Goal: Download file/media

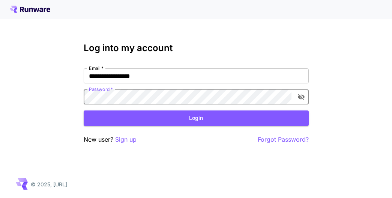
click button "Login" at bounding box center [196, 117] width 225 height 15
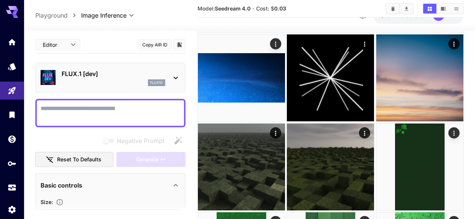
scroll to position [1398, 0]
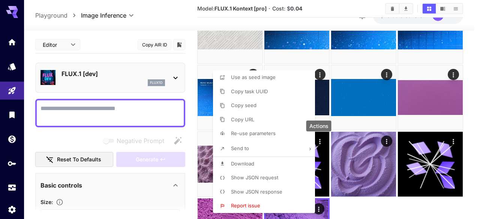
click at [342, 195] on div at bounding box center [240, 109] width 480 height 219
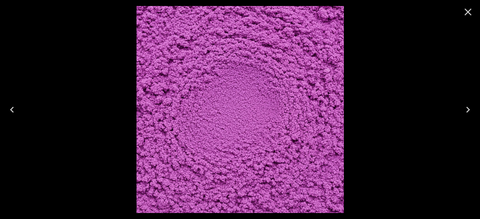
click at [392, 15] on icon "Close" at bounding box center [468, 12] width 12 height 12
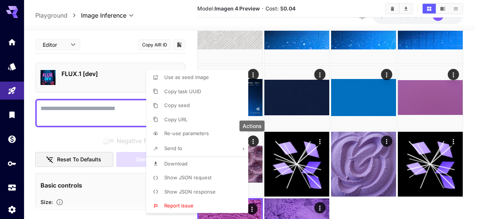
click at [225, 158] on li "Download" at bounding box center [199, 164] width 107 height 14
click at [317, 144] on div at bounding box center [240, 109] width 480 height 219
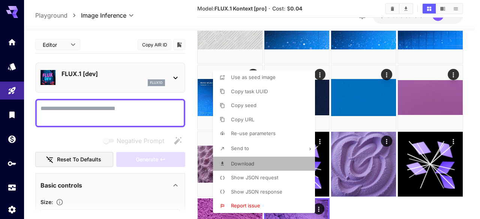
click at [283, 160] on li "Download" at bounding box center [266, 164] width 107 height 14
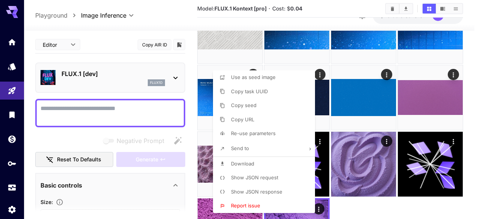
click at [349, 148] on div at bounding box center [240, 109] width 480 height 219
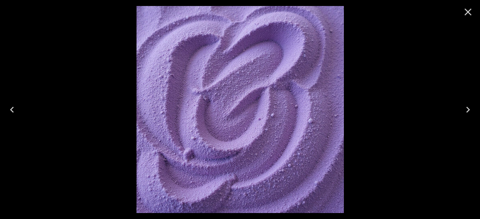
click at [392, 15] on icon "Close" at bounding box center [468, 12] width 12 height 12
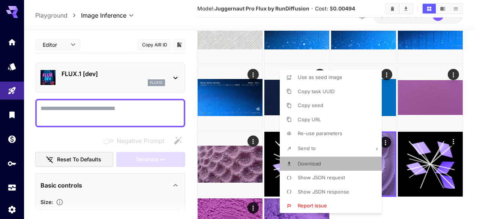
click at [323, 166] on li "Download" at bounding box center [333, 164] width 107 height 14
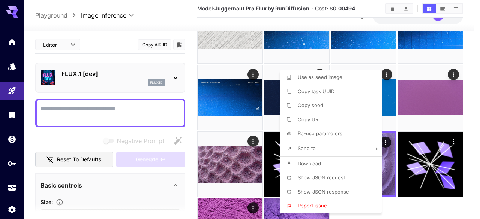
click at [242, 109] on div at bounding box center [240, 109] width 480 height 219
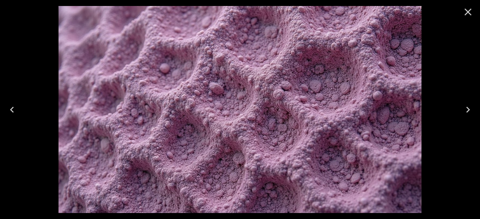
click at [392, 11] on icon "Close" at bounding box center [468, 12] width 7 height 7
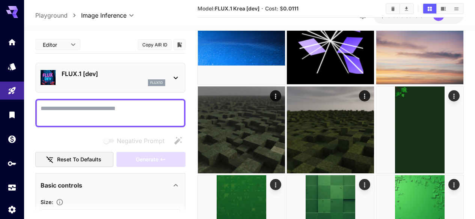
scroll to position [1310, 0]
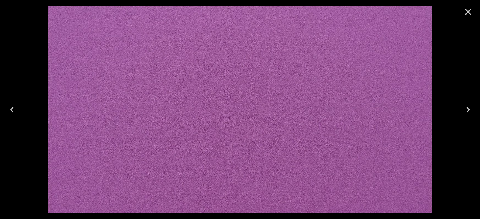
click at [392, 13] on icon "Close" at bounding box center [468, 12] width 12 height 12
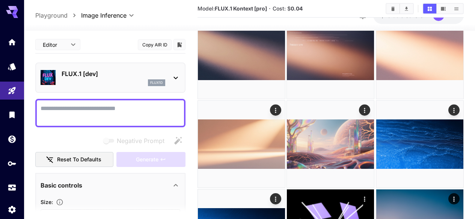
scroll to position [1097, 0]
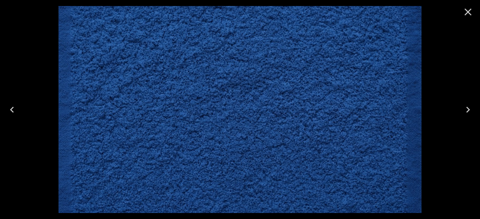
click at [392, 14] on icon "Close" at bounding box center [468, 12] width 7 height 7
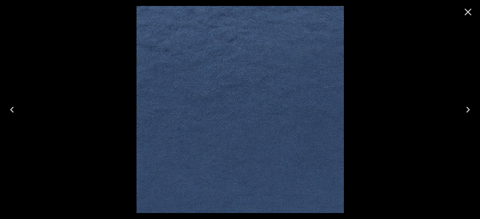
click at [392, 14] on icon "Close" at bounding box center [468, 12] width 12 height 12
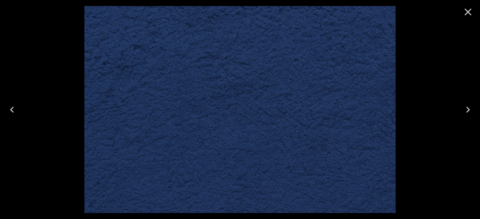
click at [10, 110] on icon "Previous" at bounding box center [12, 110] width 12 height 12
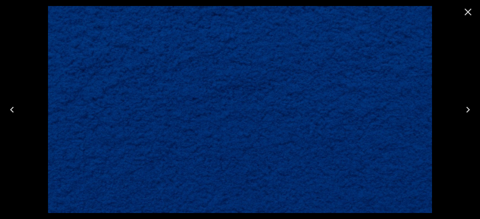
click at [392, 98] on button "Next" at bounding box center [468, 110] width 24 height 30
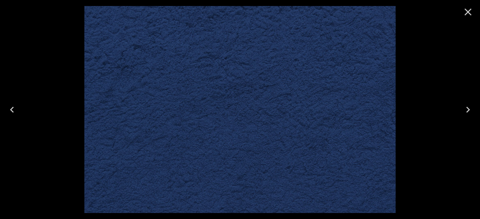
click at [392, 17] on icon "Close" at bounding box center [468, 12] width 12 height 12
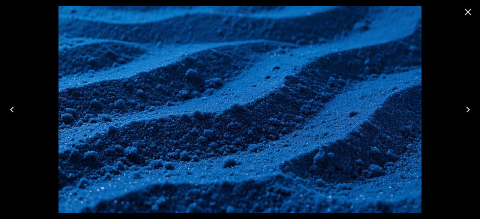
click at [392, 14] on icon "Close" at bounding box center [468, 12] width 12 height 12
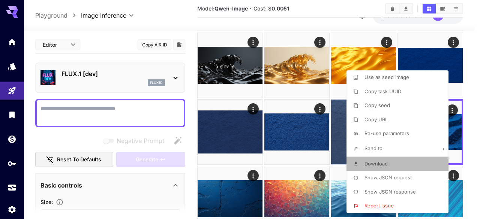
click at [392, 164] on li "Download" at bounding box center [400, 164] width 107 height 14
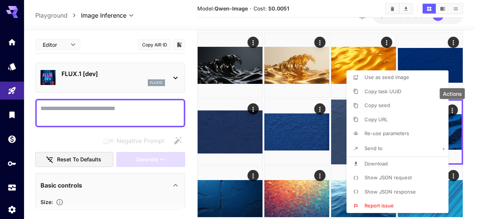
click at [392, 133] on div at bounding box center [240, 109] width 480 height 219
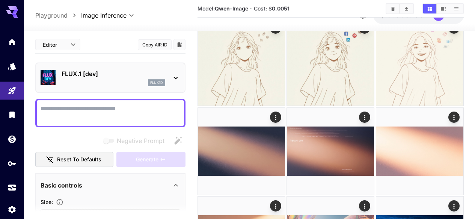
scroll to position [1021, 0]
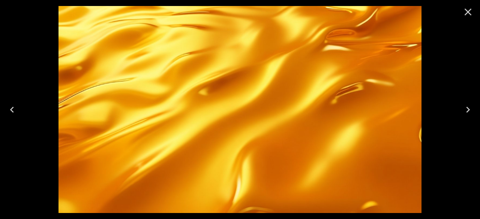
click at [392, 14] on icon "Close" at bounding box center [468, 12] width 12 height 12
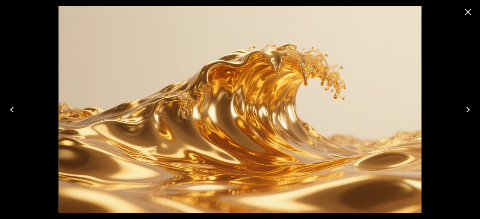
click at [392, 13] on icon "Close" at bounding box center [468, 12] width 12 height 12
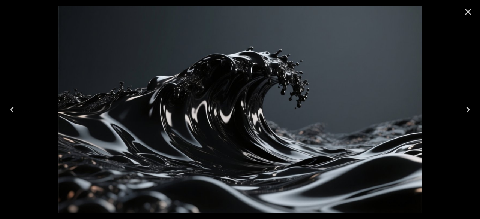
click at [392, 15] on icon "Close" at bounding box center [468, 12] width 7 height 7
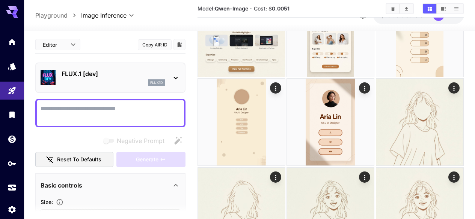
scroll to position [783, 0]
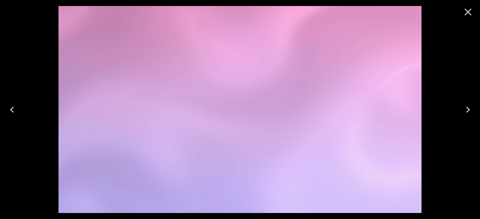
click at [392, 14] on icon "Close" at bounding box center [468, 12] width 12 height 12
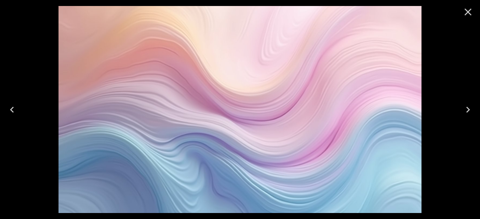
click at [392, 18] on button "Close" at bounding box center [468, 12] width 18 height 18
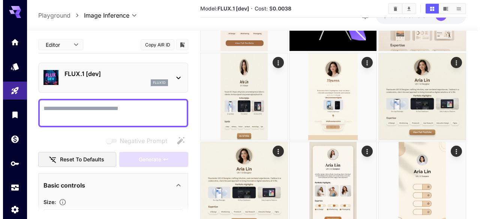
scroll to position [629, 0]
